Goal: Information Seeking & Learning: Learn about a topic

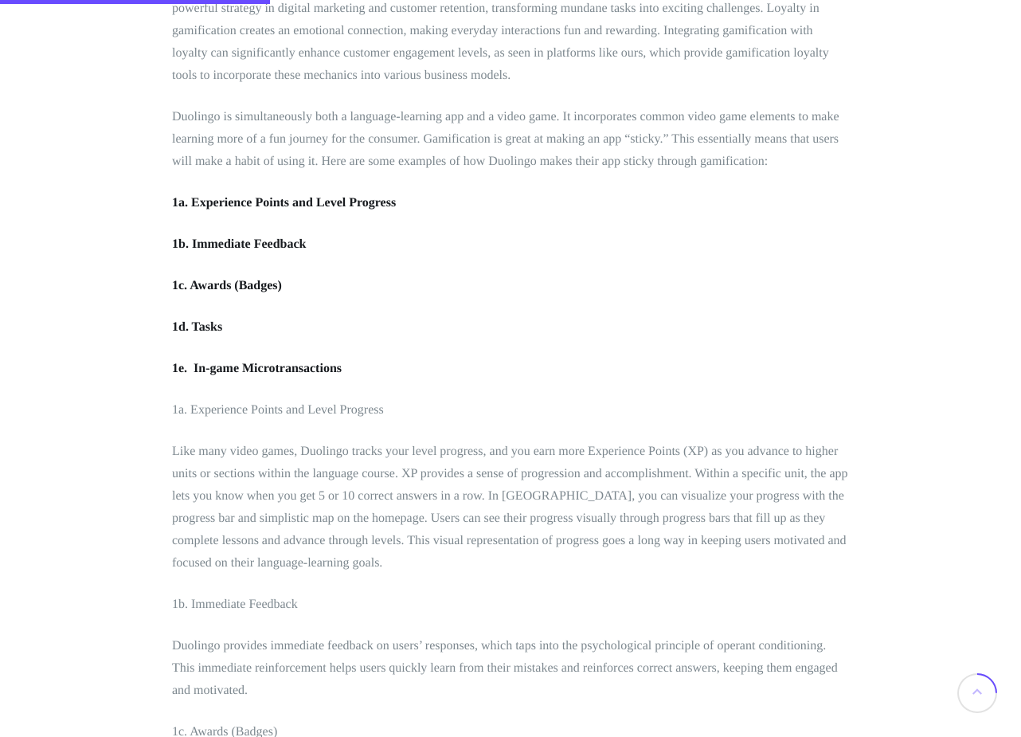
scroll to position [1663, 0]
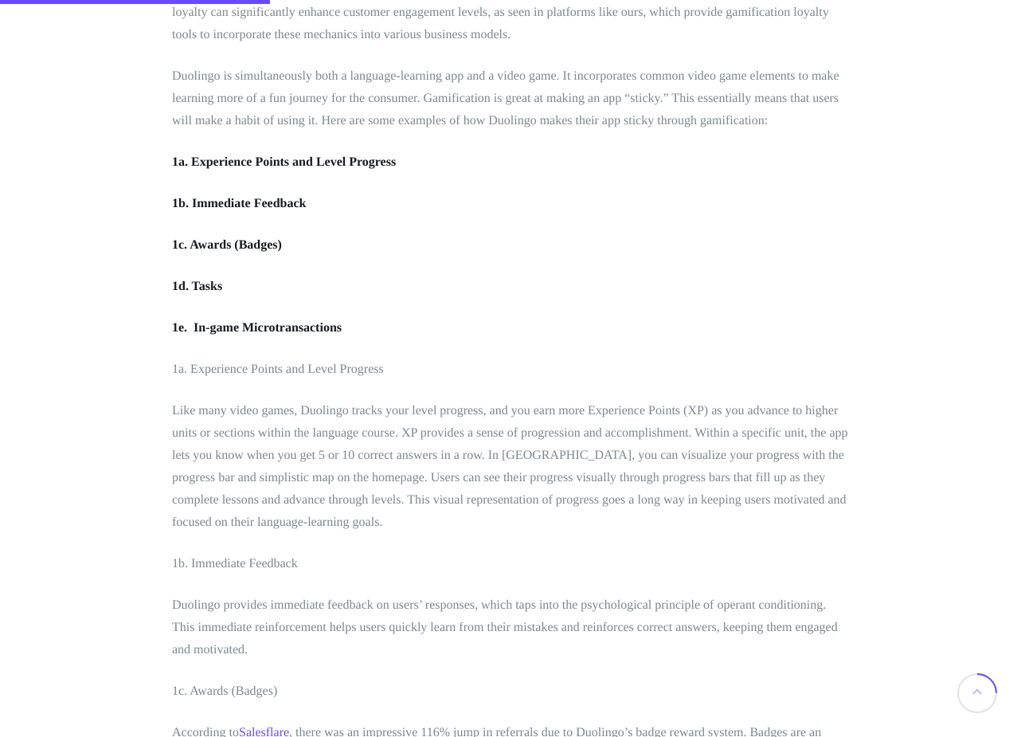
click at [211, 244] on strong "1c. Awards (Badges)" at bounding box center [227, 245] width 110 height 14
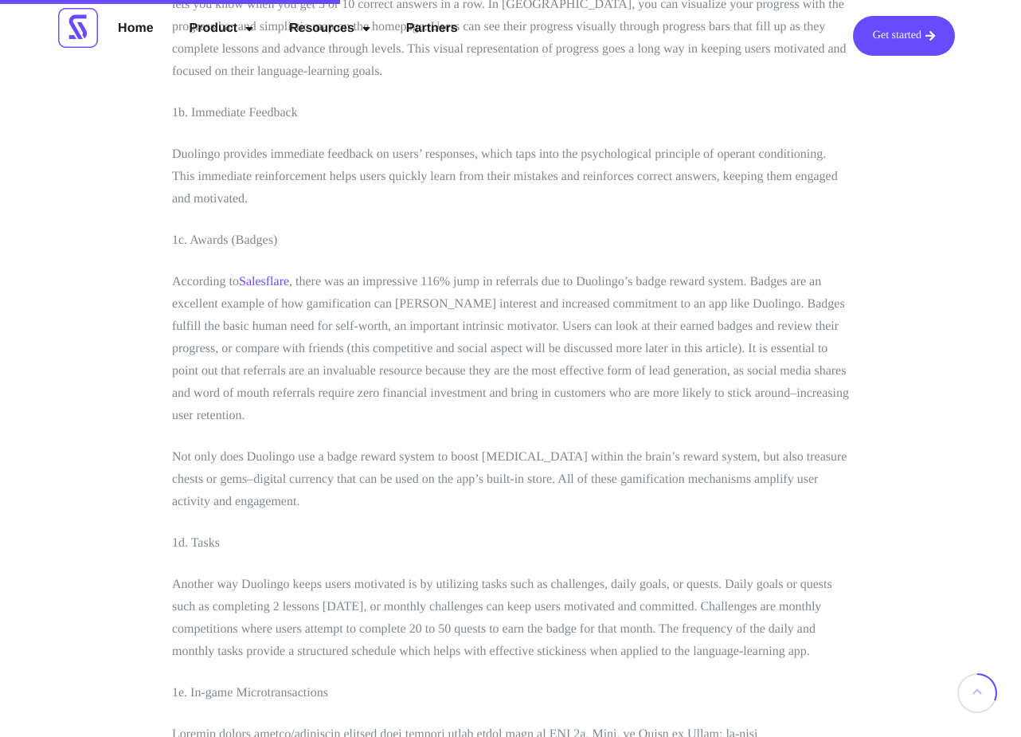
scroll to position [2034, 0]
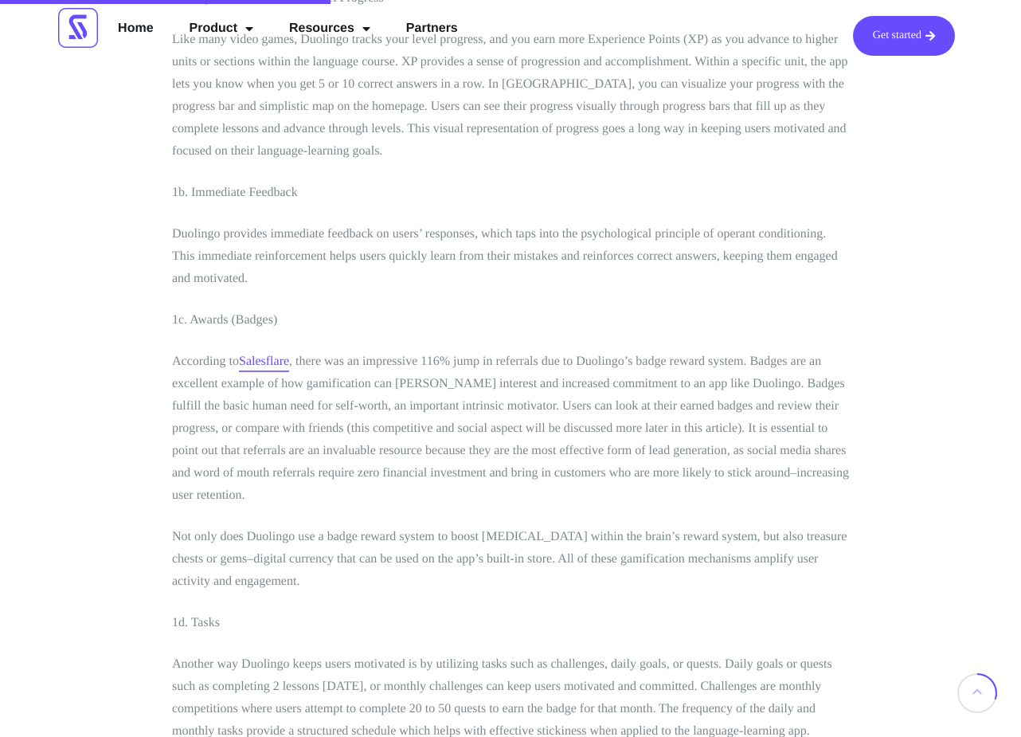
click at [260, 357] on link "Salesflare" at bounding box center [264, 361] width 50 height 14
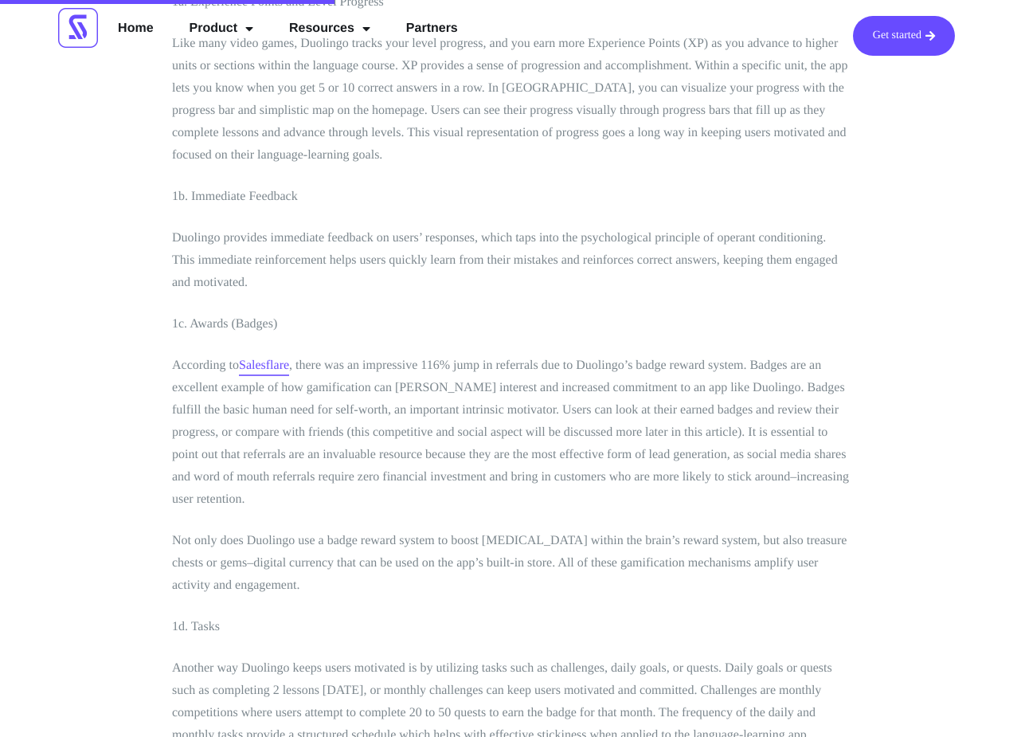
click at [273, 361] on link "Salesflare" at bounding box center [264, 365] width 50 height 14
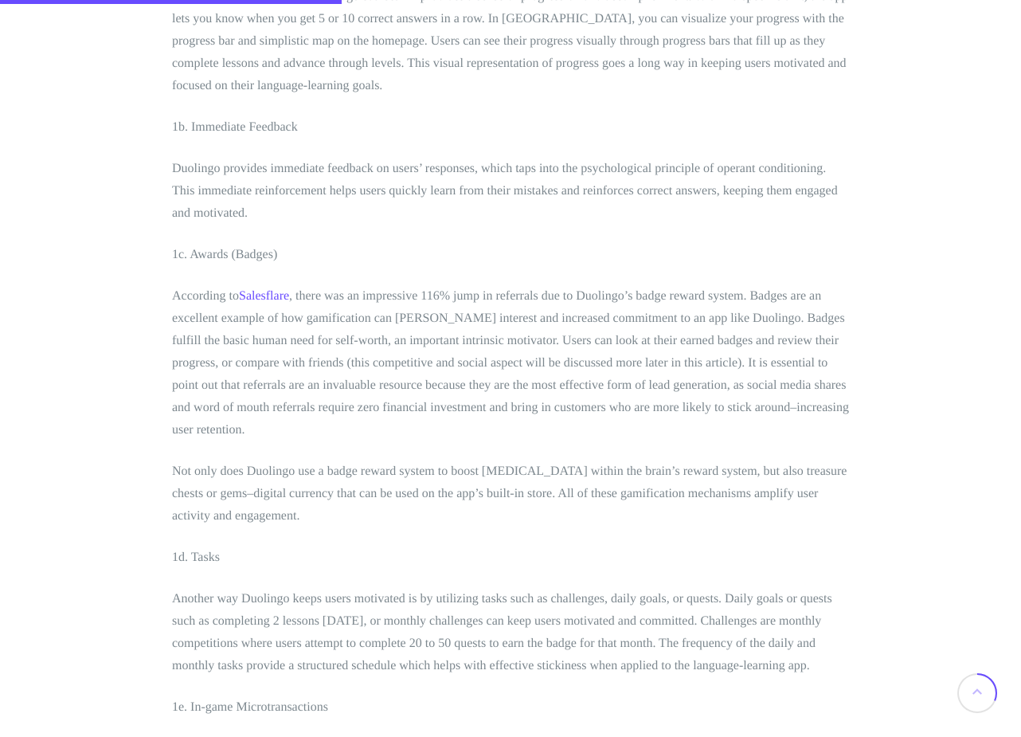
scroll to position [2104, 0]
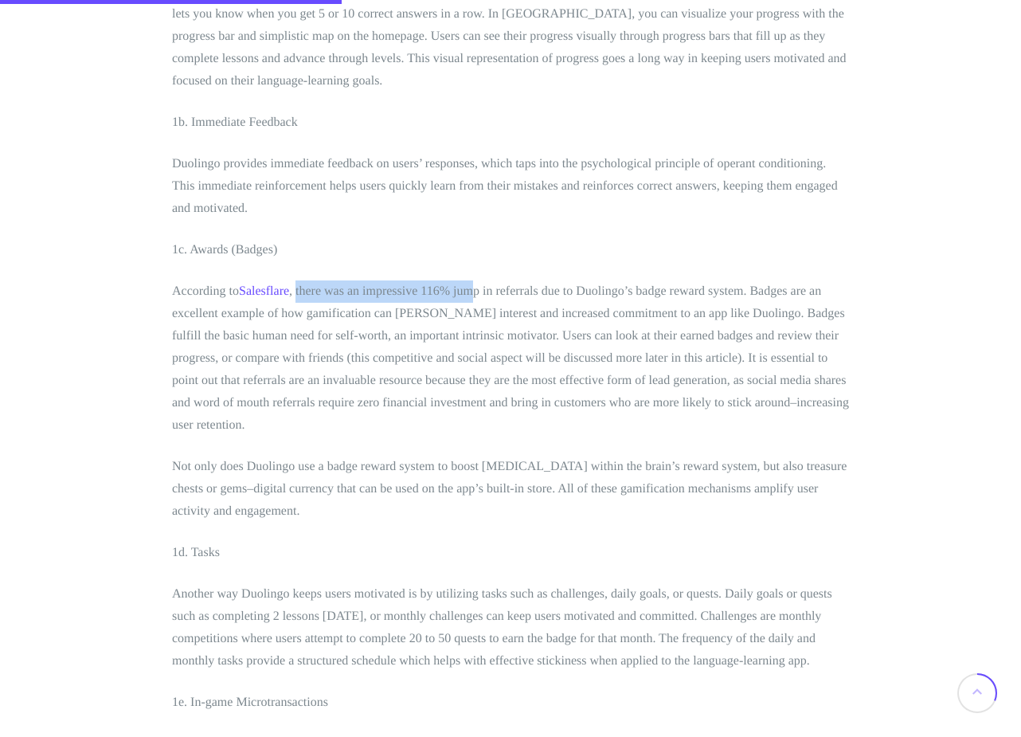
drag, startPoint x: 299, startPoint y: 291, endPoint x: 476, endPoint y: 294, distance: 177.6
click at [476, 294] on p "According to Salesflare , there was an impressive 116% jump in referrals due to…" at bounding box center [510, 358] width 677 height 156
click at [268, 284] on link "Salesflare" at bounding box center [264, 291] width 50 height 14
